Goal: Navigation & Orientation: Find specific page/section

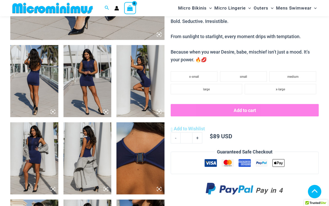
scroll to position [237, 0]
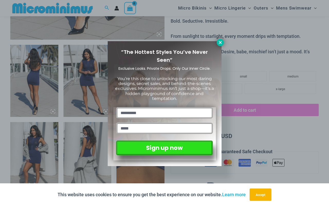
click at [220, 41] on icon at bounding box center [220, 42] width 5 height 5
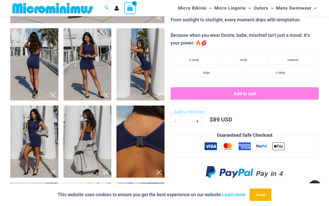
scroll to position [247, 0]
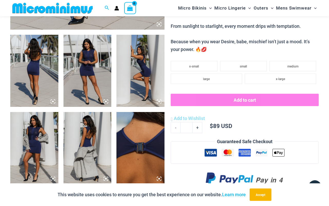
click at [38, 56] on img at bounding box center [34, 71] width 48 height 72
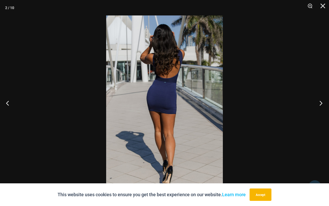
click at [320, 103] on button "Next" at bounding box center [319, 103] width 19 height 26
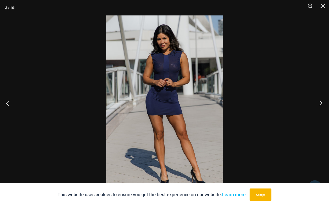
click at [320, 103] on button "Next" at bounding box center [319, 103] width 19 height 26
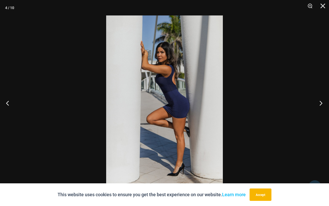
click at [320, 103] on button "Next" at bounding box center [319, 103] width 19 height 26
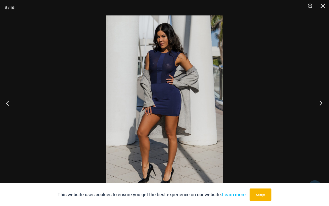
click at [320, 103] on button "Next" at bounding box center [319, 103] width 19 height 26
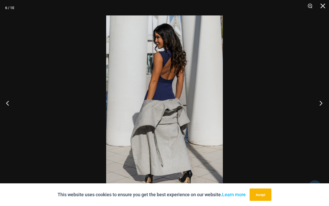
click at [321, 103] on button "Next" at bounding box center [319, 103] width 19 height 26
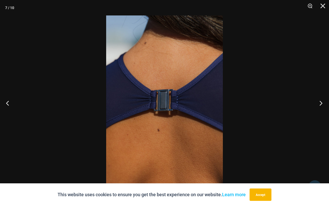
click at [321, 103] on button "Next" at bounding box center [319, 103] width 19 height 26
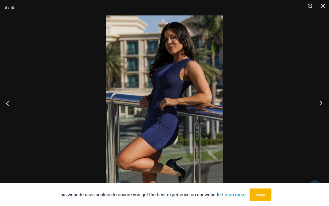
click at [321, 103] on button "Next" at bounding box center [319, 103] width 19 height 26
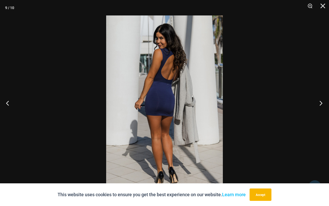
click at [321, 103] on button "Next" at bounding box center [319, 103] width 19 height 26
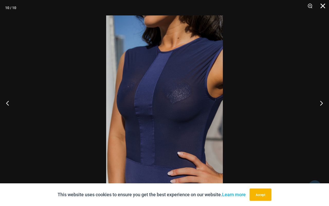
click at [324, 7] on button "Close" at bounding box center [321, 7] width 13 height 15
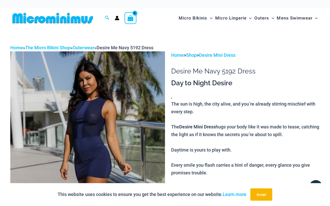
scroll to position [0, 0]
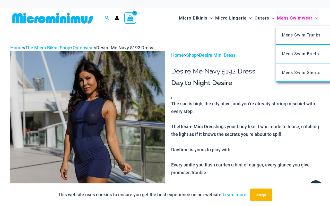
click at [297, 25] on span "Mens Swimwear" at bounding box center [295, 18] width 36 height 13
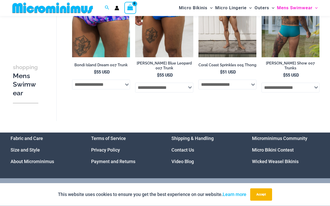
scroll to position [964, 0]
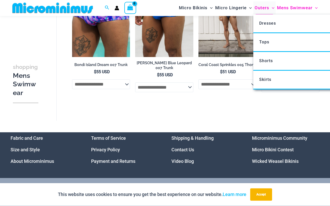
click at [259, 6] on span "Outers" at bounding box center [261, 8] width 15 height 13
